Goal: Navigation & Orientation: Find specific page/section

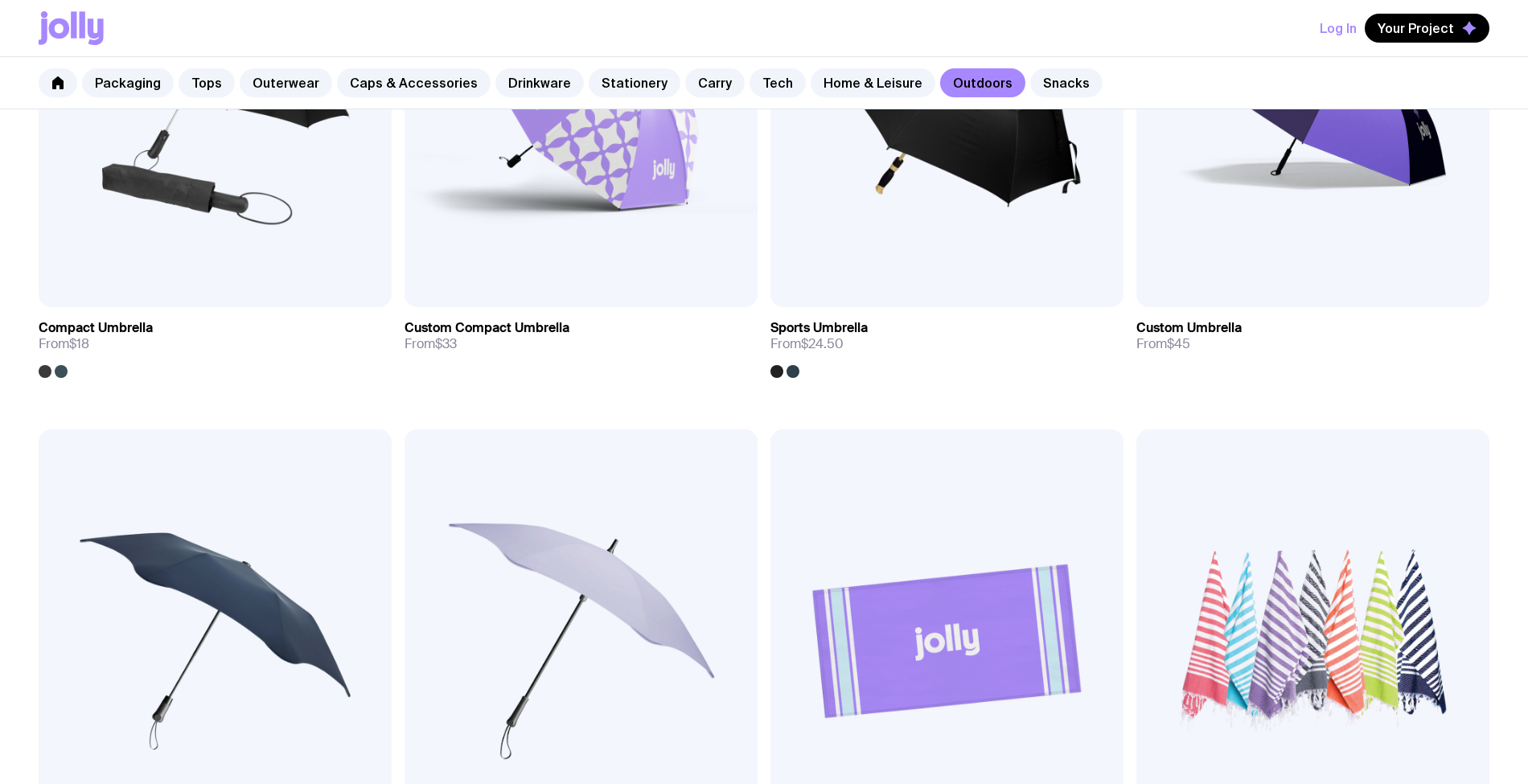
click at [771, 457] on img at bounding box center [947, 641] width 353 height 424
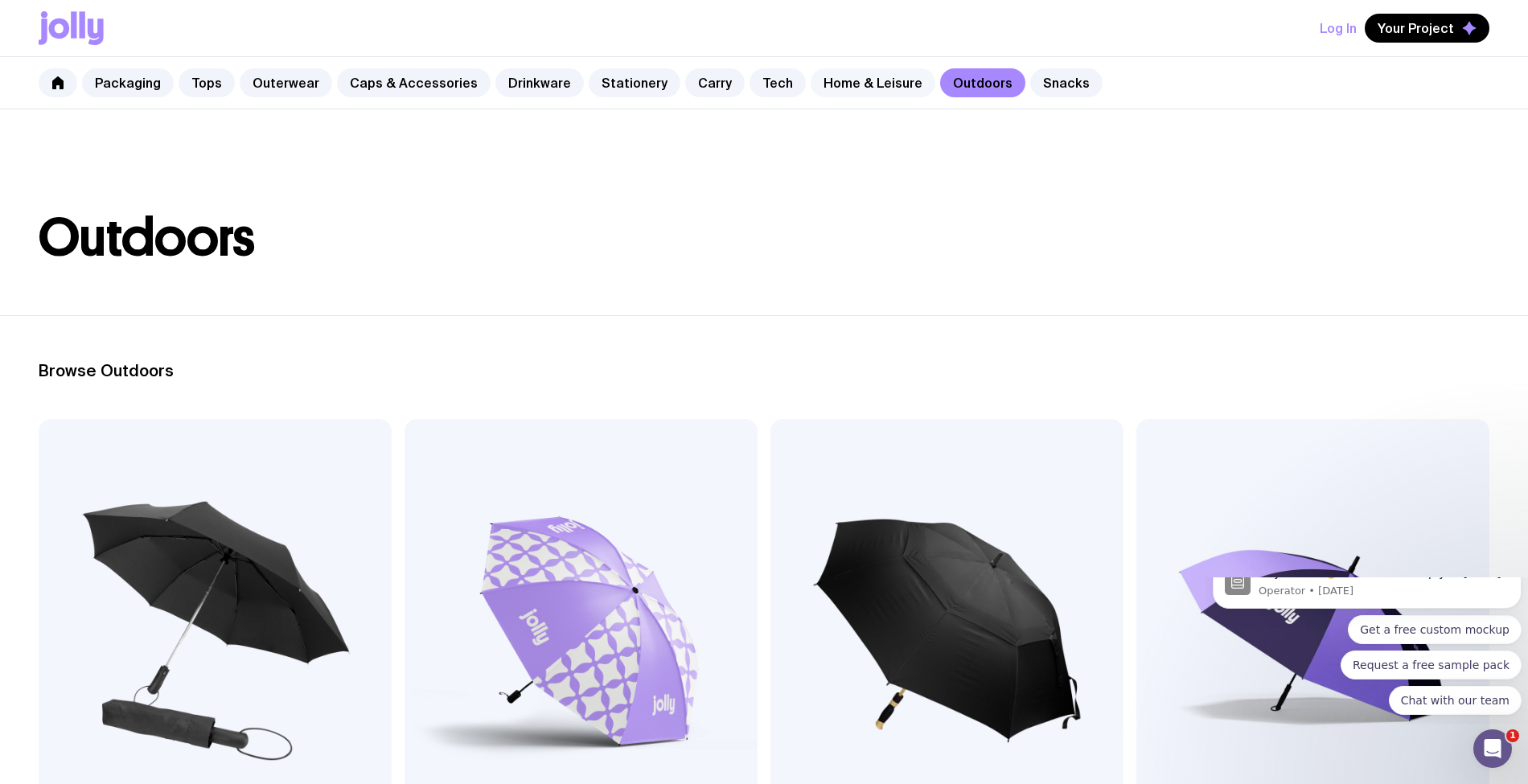
click at [830, 87] on link "Home & Leisure" at bounding box center [873, 83] width 125 height 29
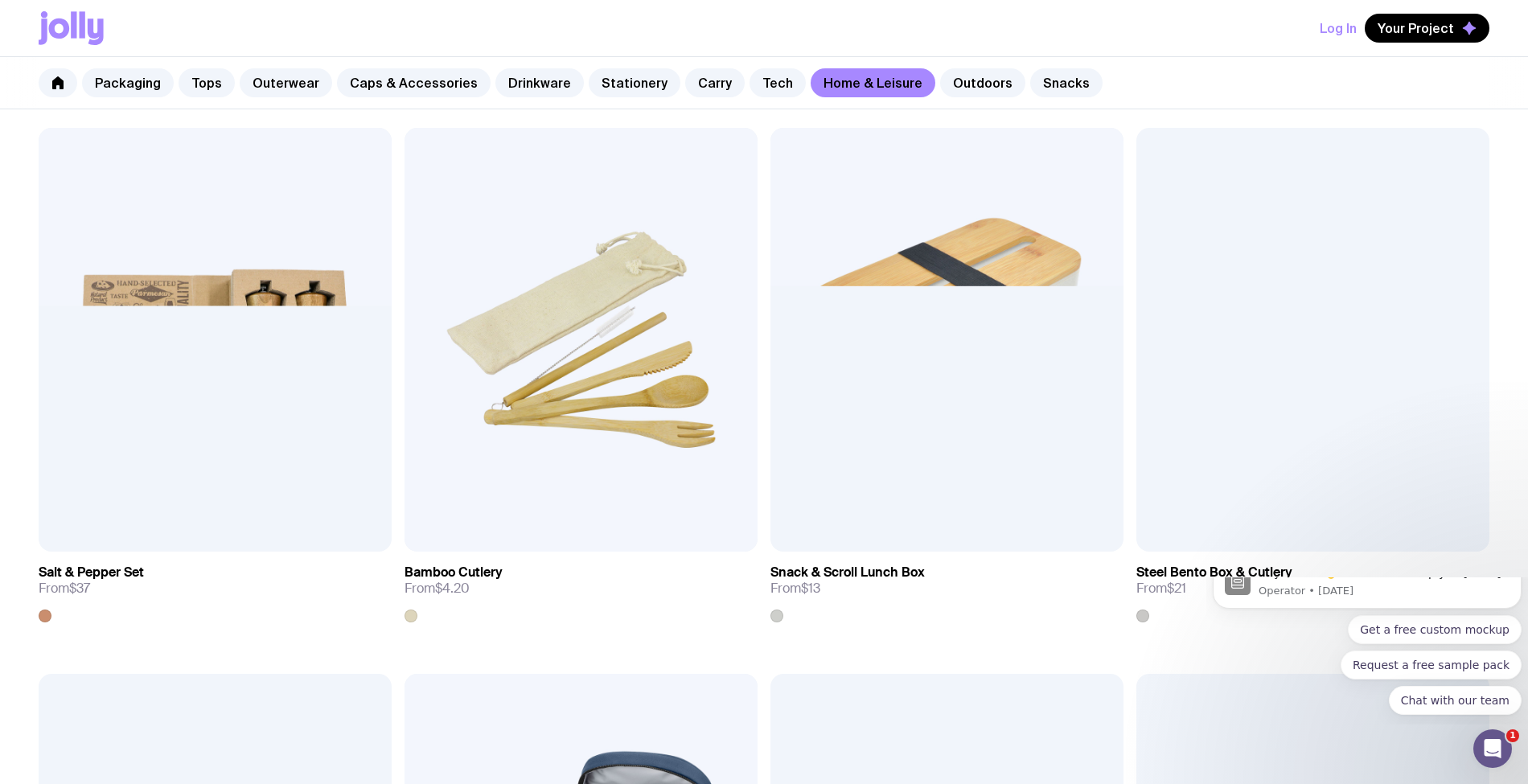
scroll to position [1930, 0]
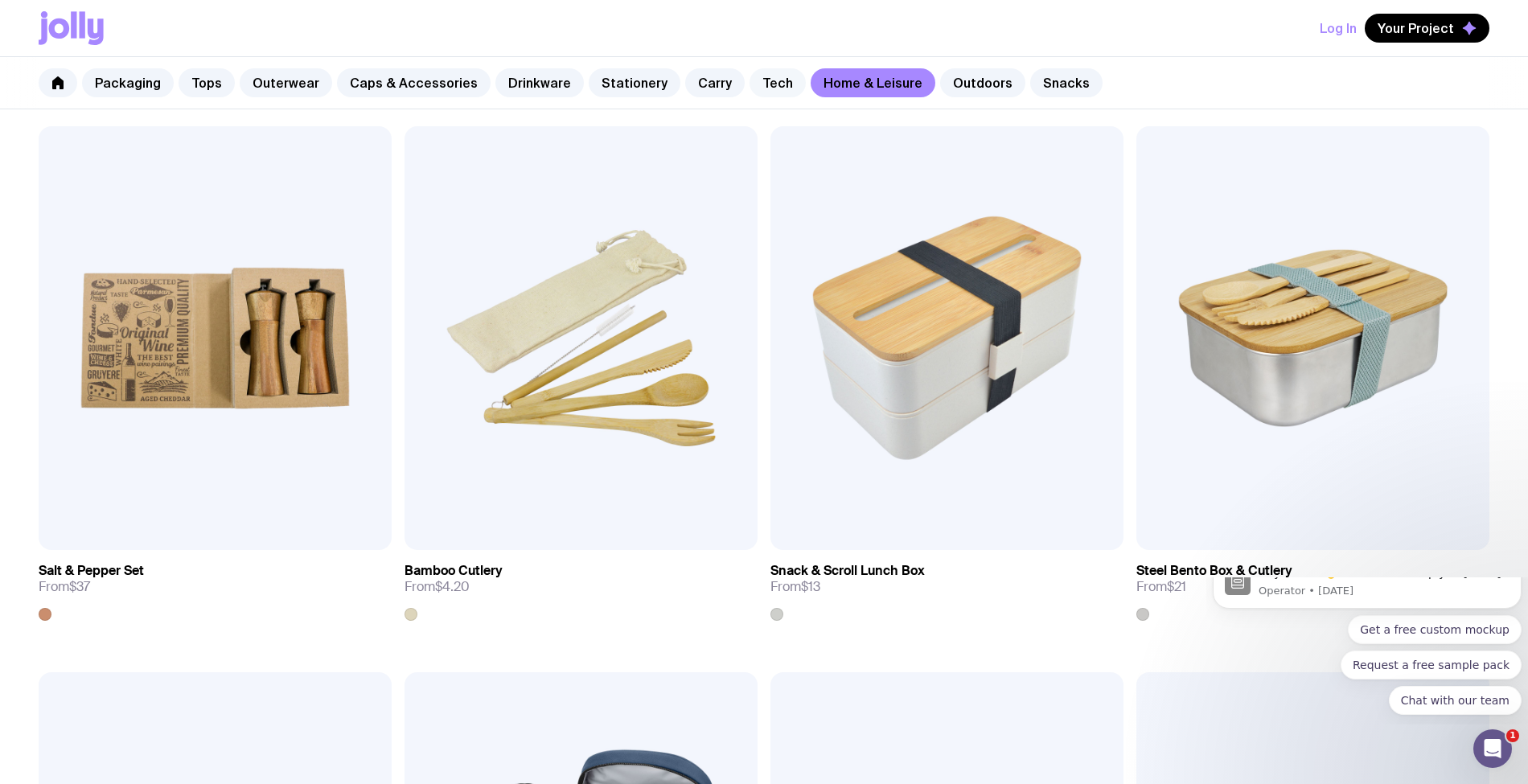
click at [759, 78] on link "Tech" at bounding box center [777, 83] width 56 height 29
